Goal: Check status: Check status

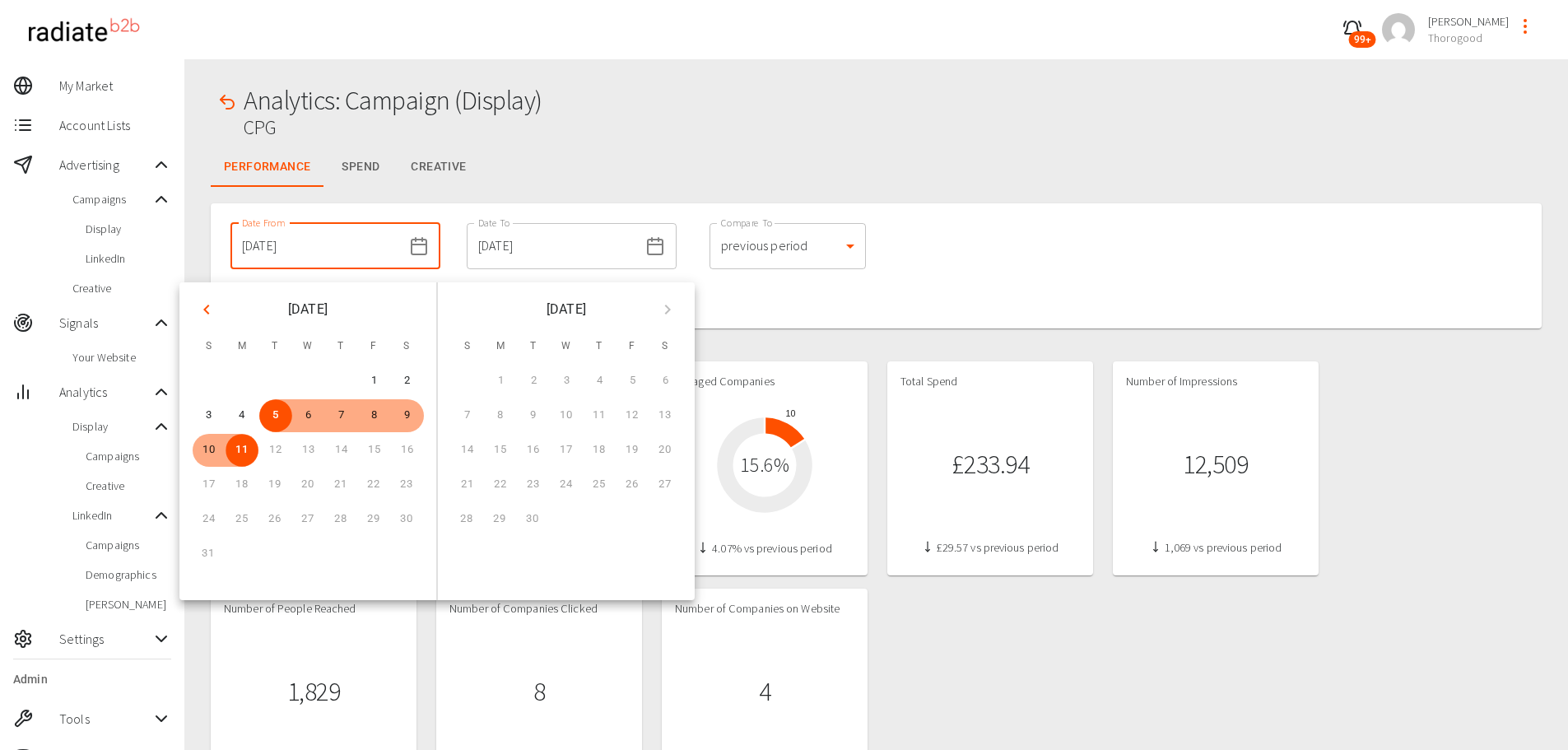
click at [343, 260] on input "[DATE]" at bounding box center [316, 246] width 172 height 47
click at [208, 312] on icon "Previous month" at bounding box center [207, 310] width 6 height 10
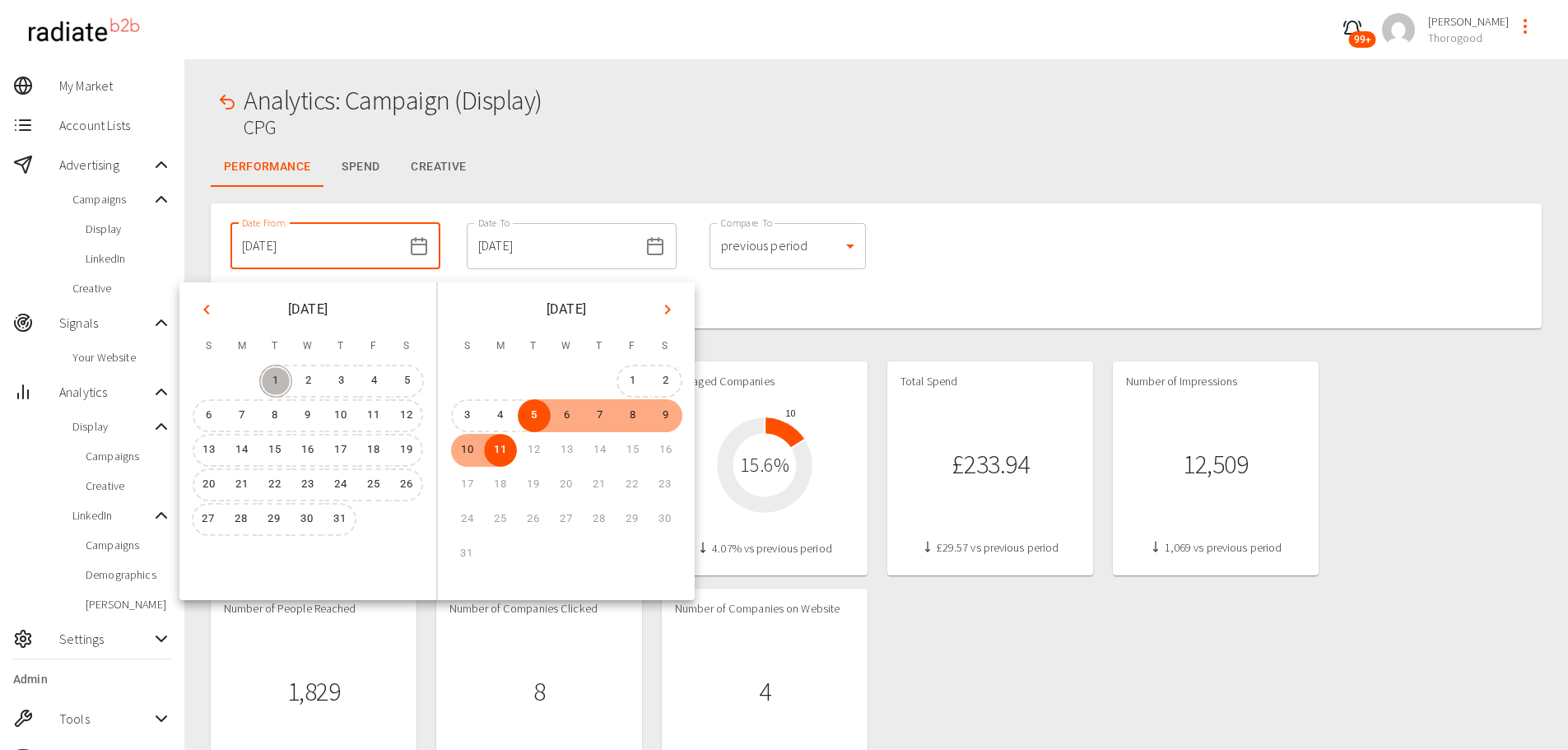
click at [282, 380] on button "1" at bounding box center [275, 381] width 33 height 33
type input "01/07/2025"
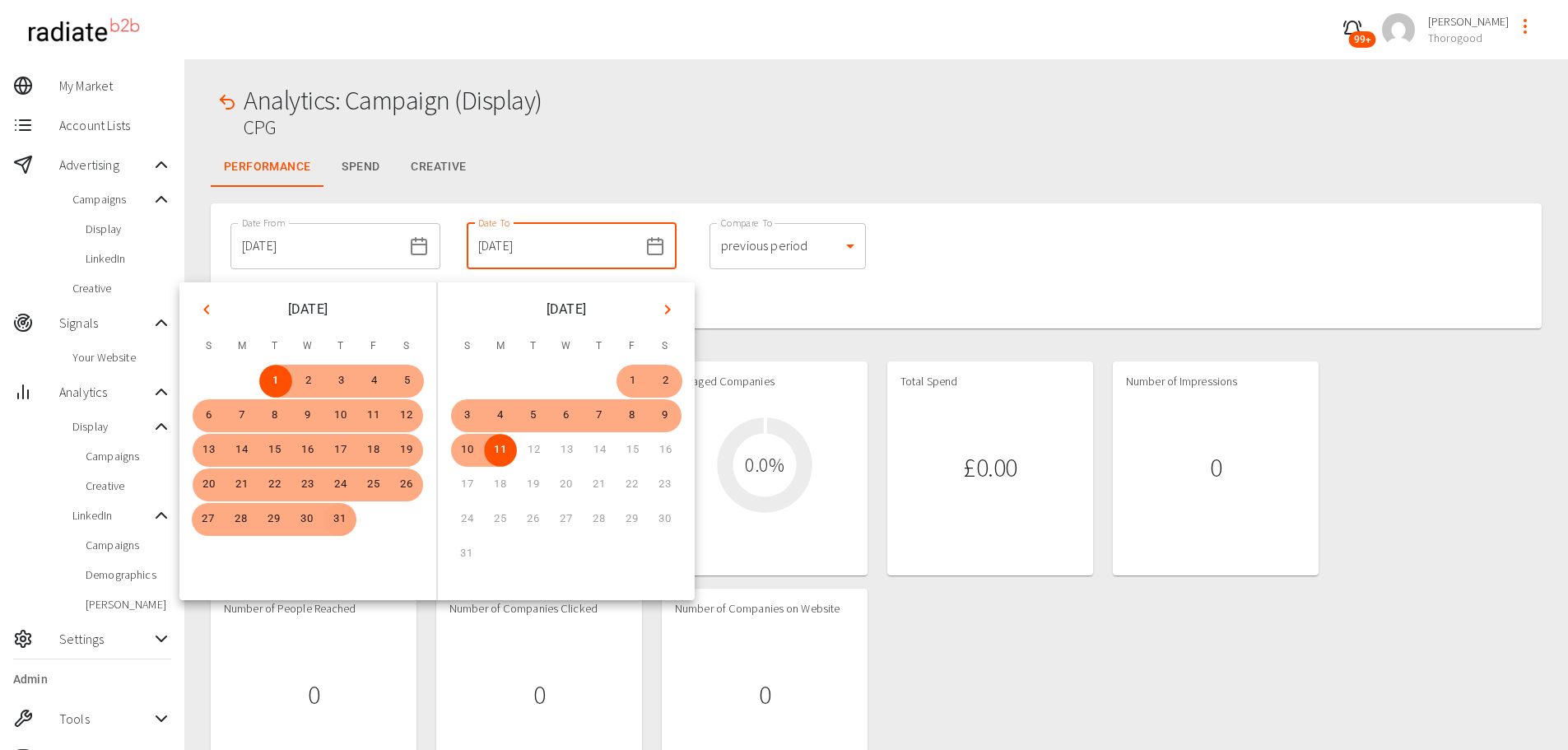
click at [339, 524] on button "31" at bounding box center [339, 519] width 33 height 33
type input "31/07/2025"
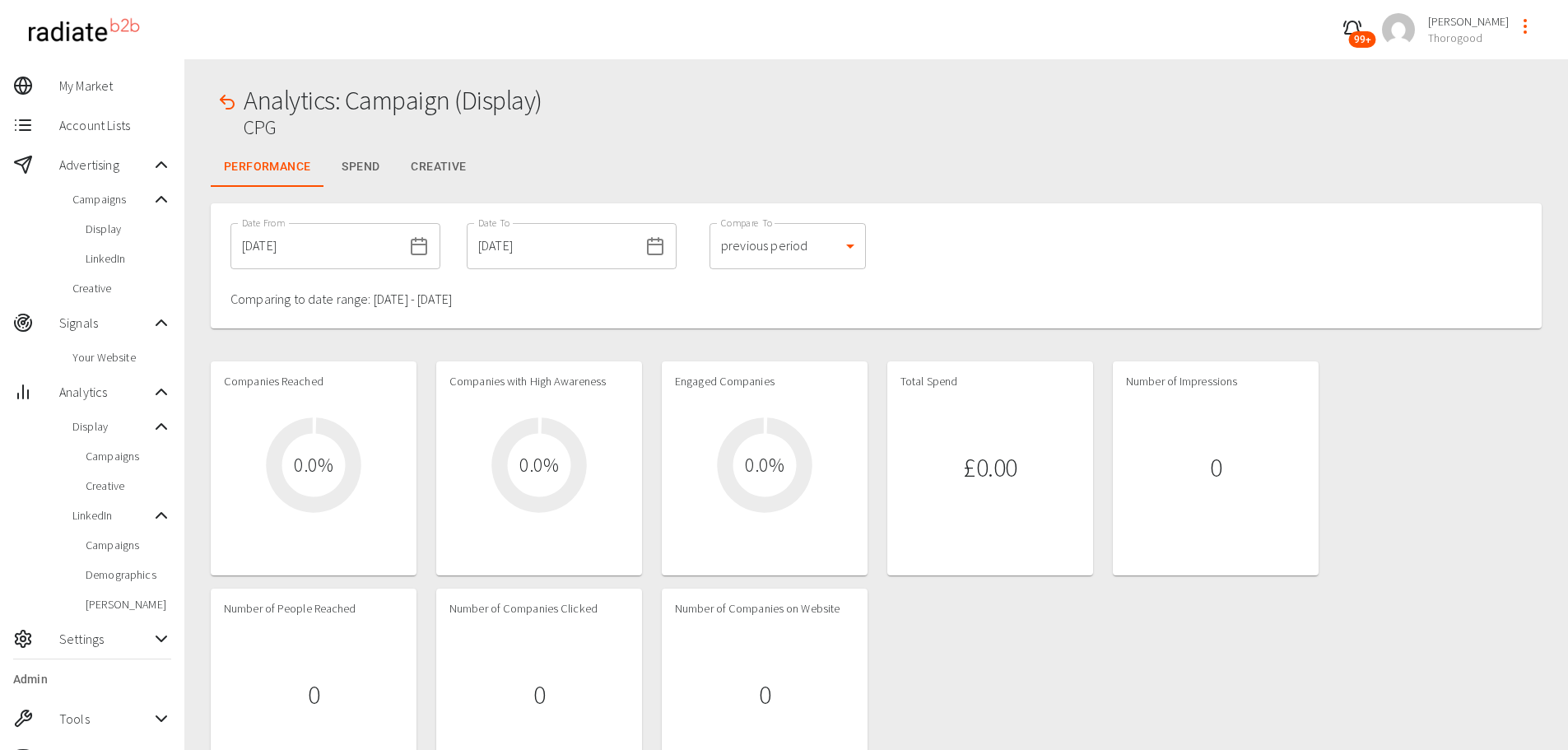
click at [867, 333] on div at bounding box center [876, 337] width 1330 height 16
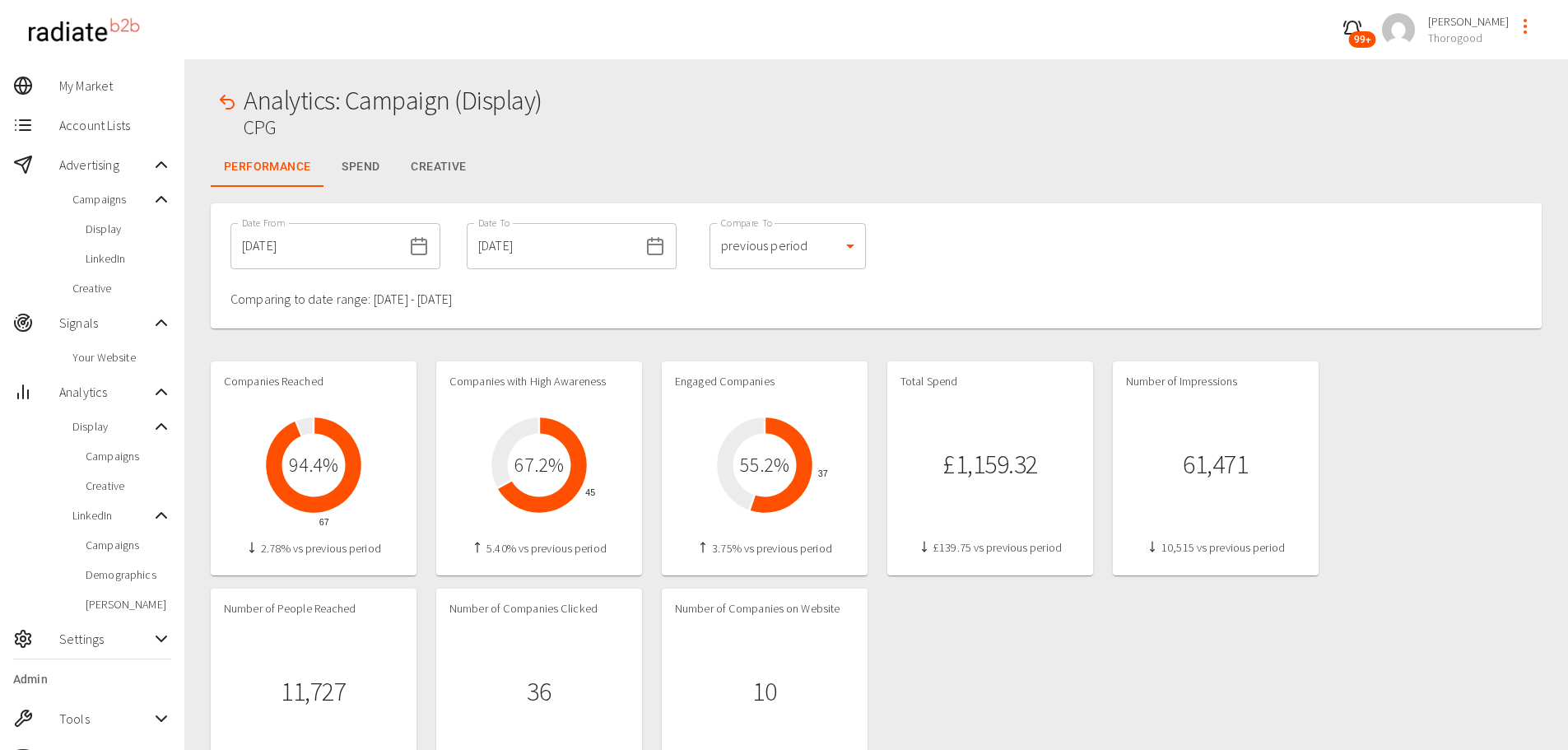
click at [1344, 488] on div "Companies Reached 67 94.4 % 2.78% vs previous period Companies with High Awaren…" at bounding box center [876, 582] width 1330 height 441
